Goal: Information Seeking & Learning: Learn about a topic

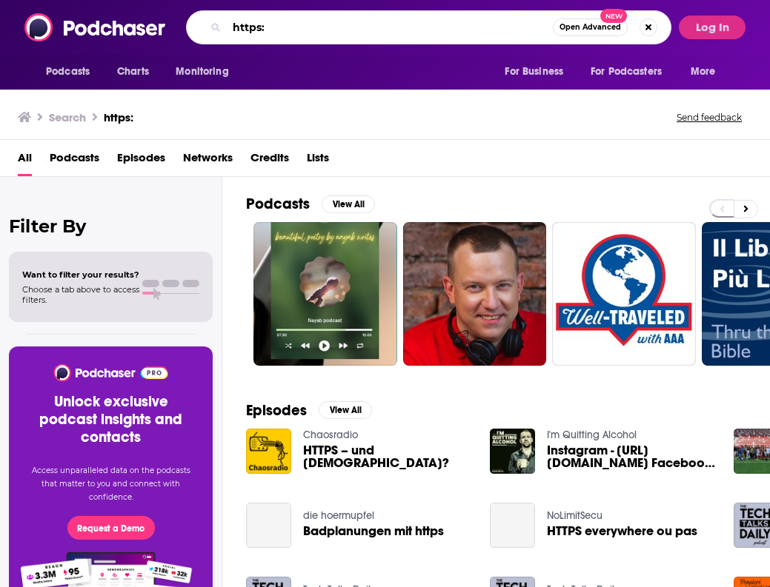
click at [279, 23] on input "https:" at bounding box center [390, 28] width 326 height 24
drag, startPoint x: 238, startPoint y: 22, endPoint x: 212, endPoint y: 24, distance: 26.0
click at [212, 24] on div "https: Open Advanced New" at bounding box center [428, 27] width 485 height 34
type input "eating at a meeting podcast"
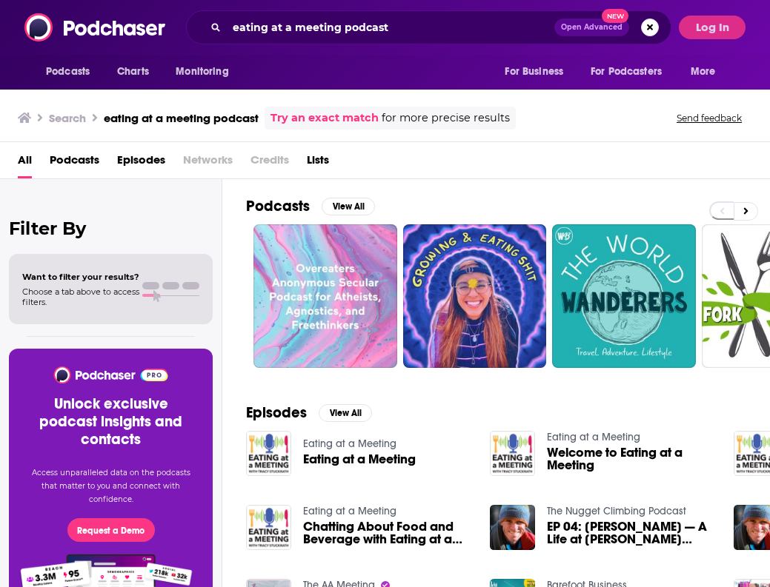
click at [364, 445] on link "Eating at a Meeting" at bounding box center [349, 444] width 93 height 13
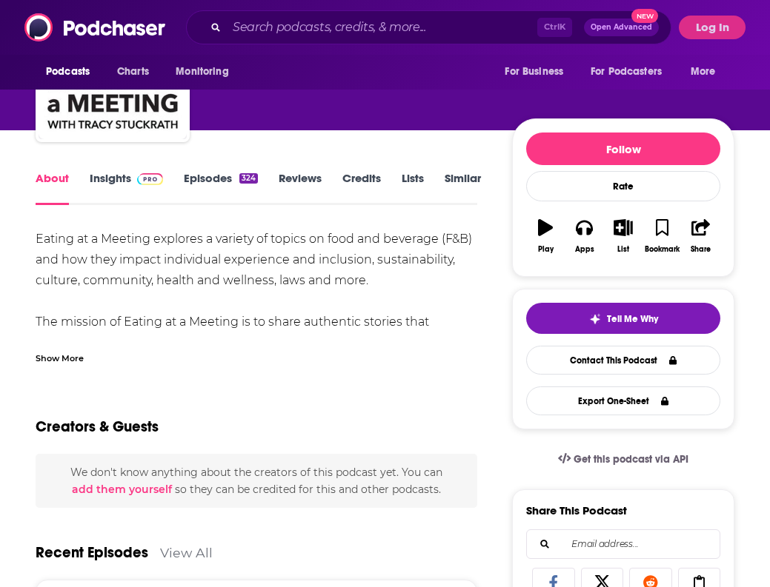
scroll to position [113, 0]
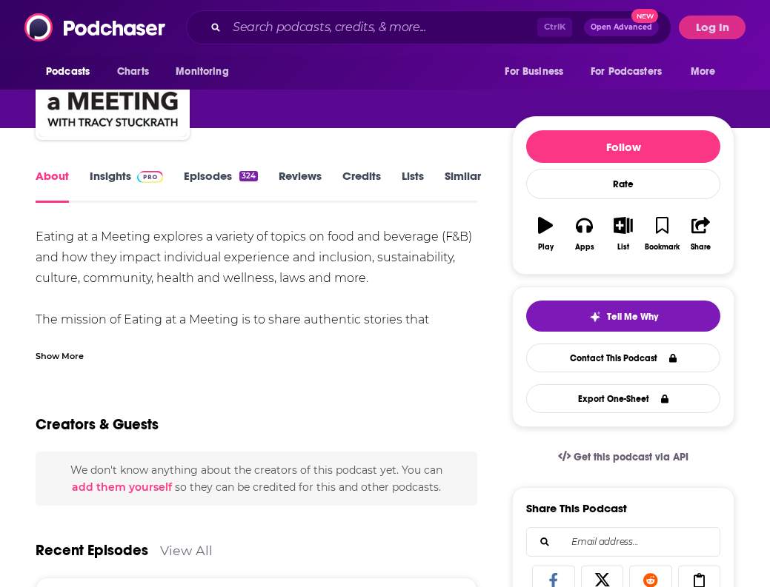
click at [133, 177] on span at bounding box center [147, 176] width 32 height 14
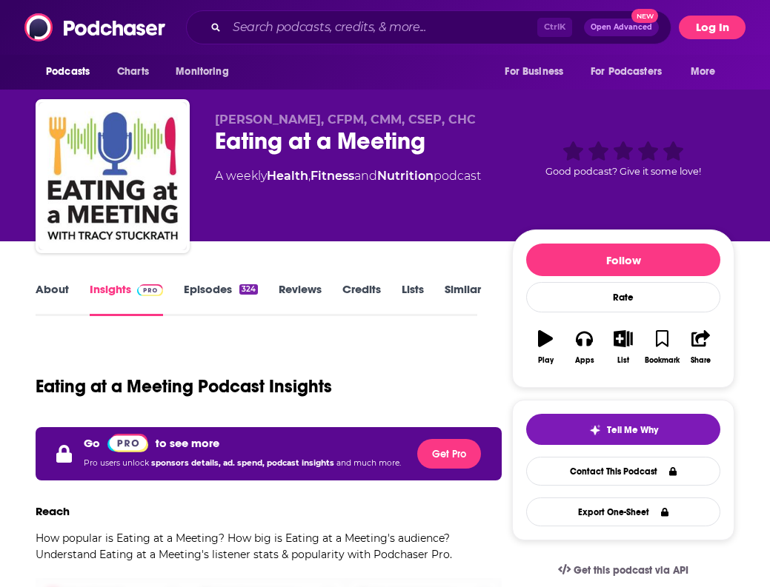
click at [724, 26] on button "Log In" at bounding box center [712, 28] width 67 height 24
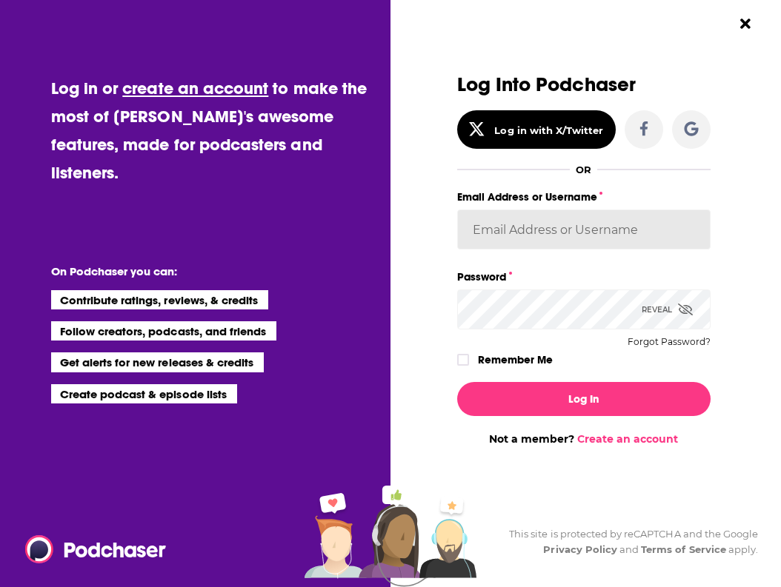
type input "[PERSON_NAME]"
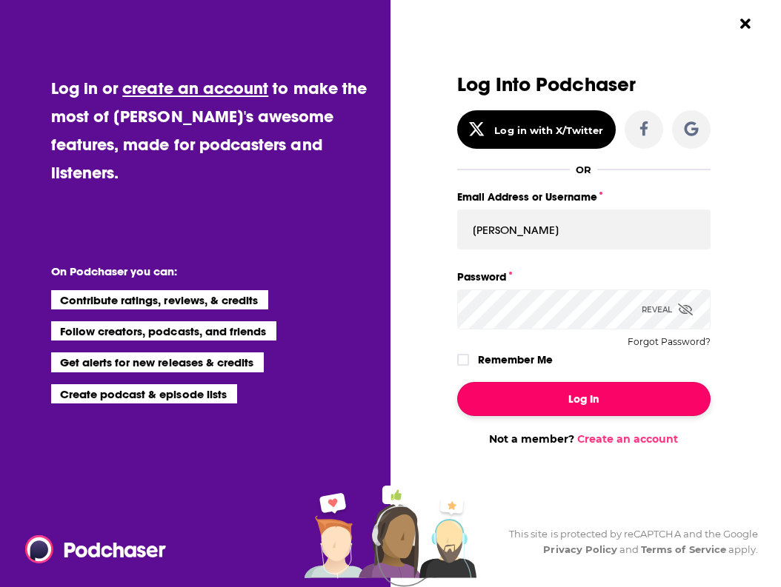
click at [561, 390] on button "Log In" at bounding box center [584, 399] width 254 height 34
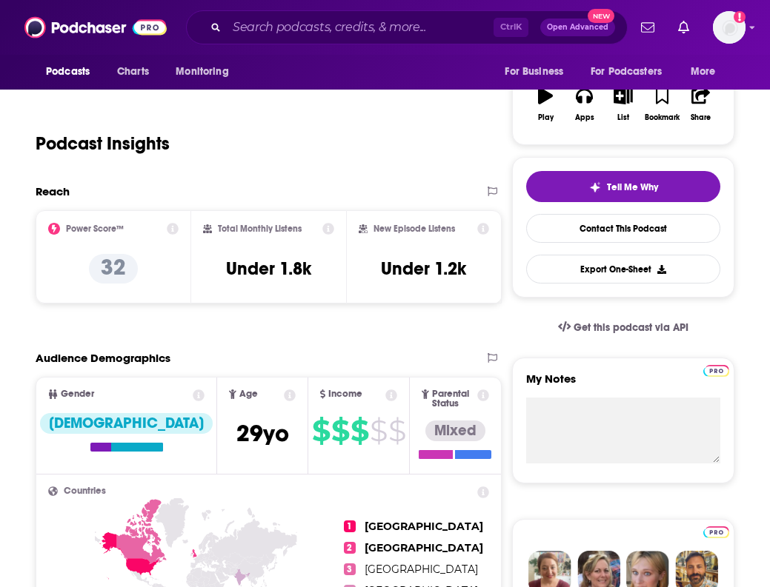
scroll to position [242, 0]
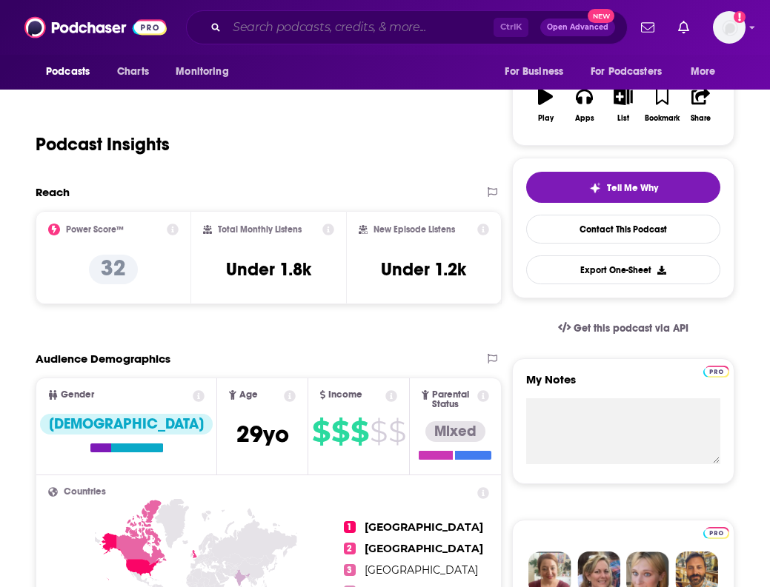
click at [348, 21] on input "Search podcasts, credits, & more..." at bounding box center [360, 28] width 267 height 24
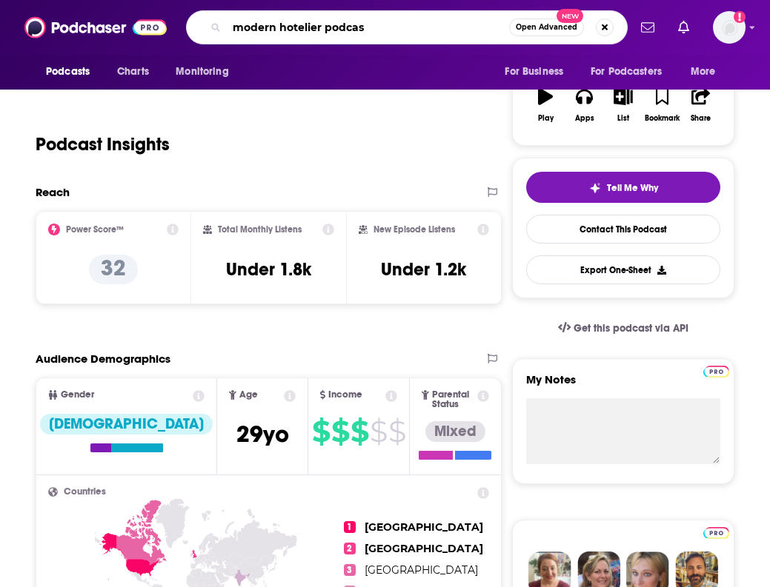
type input "modern hotelier podcast"
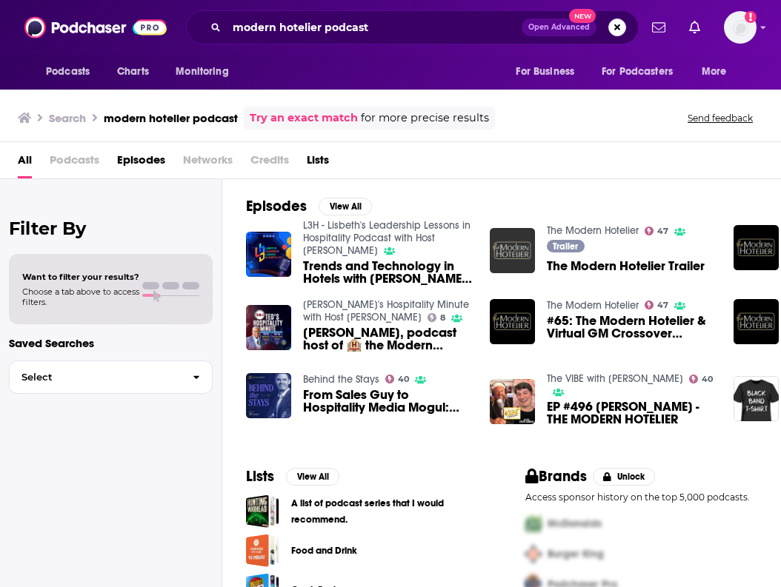
click at [500, 264] on img "The Modern Hotelier Trailer" at bounding box center [512, 250] width 45 height 45
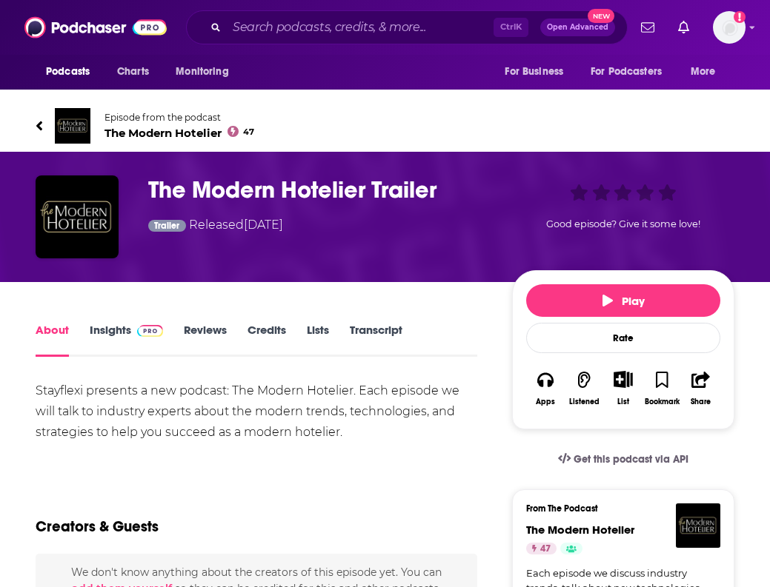
click at [112, 339] on link "Insights" at bounding box center [126, 340] width 73 height 34
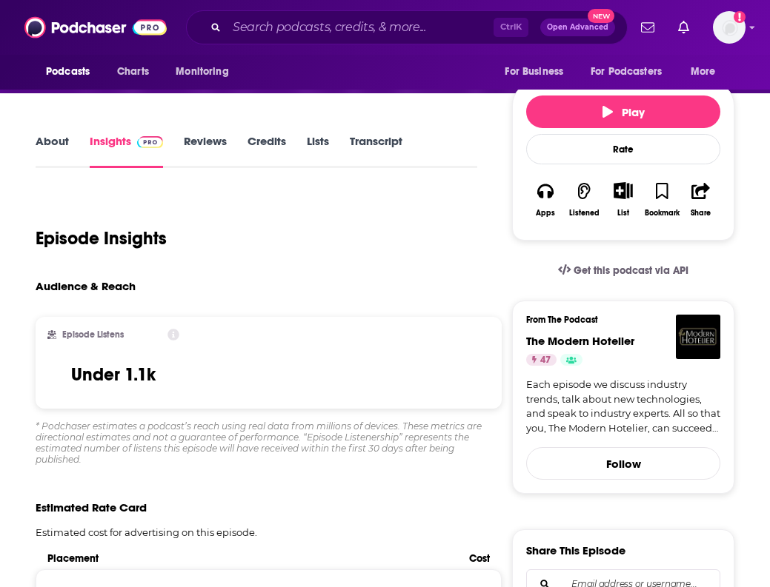
scroll to position [187, 0]
